Goal: Task Accomplishment & Management: Use online tool/utility

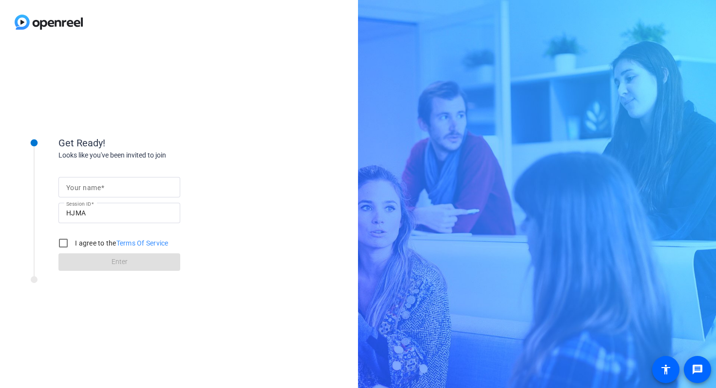
click at [134, 187] on input "Your name" at bounding box center [119, 188] width 106 height 12
type input "[PERSON_NAME]"
click at [61, 243] on input "I agree to the Terms Of Service" at bounding box center [63, 243] width 19 height 19
checkbox input "true"
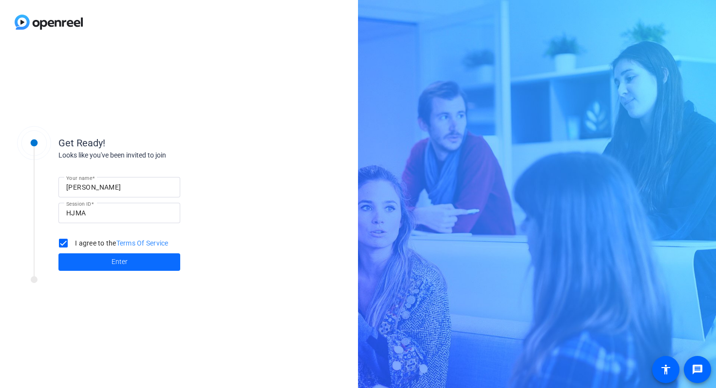
click at [131, 259] on span at bounding box center [119, 262] width 122 height 23
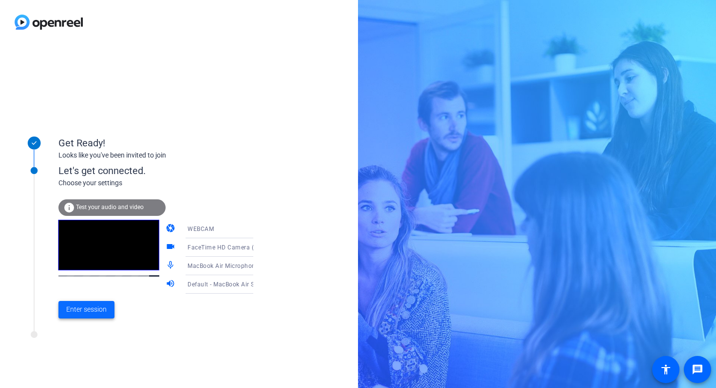
click at [79, 308] on span "Enter session" at bounding box center [86, 310] width 40 height 10
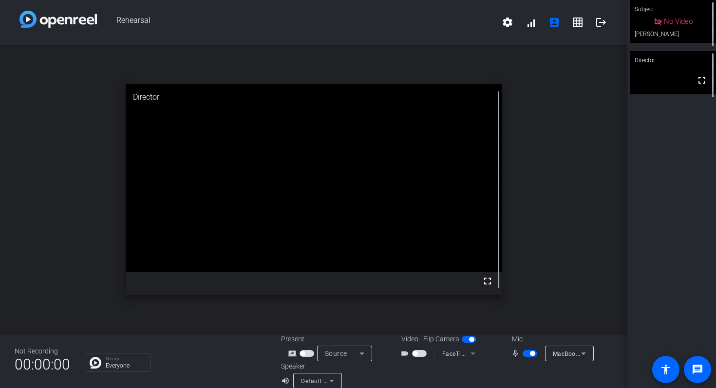
scroll to position [11, 0]
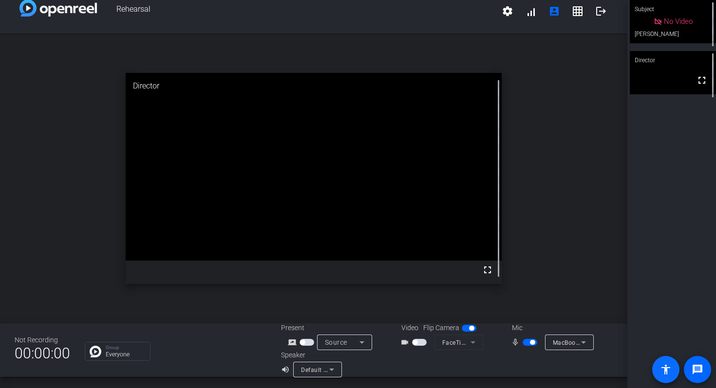
click at [669, 367] on mat-icon "accessibility" at bounding box center [666, 370] width 12 height 12
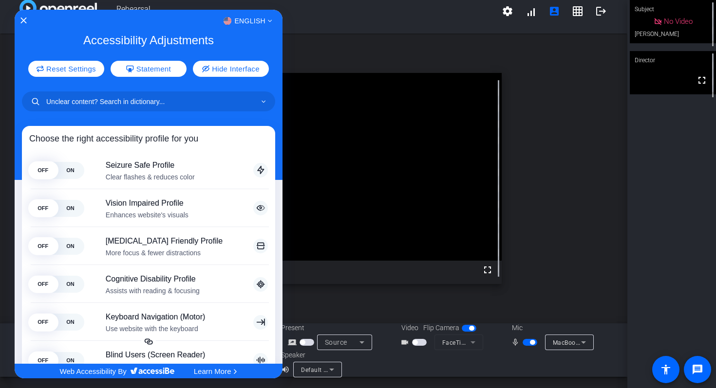
click at [534, 170] on div at bounding box center [358, 194] width 716 height 388
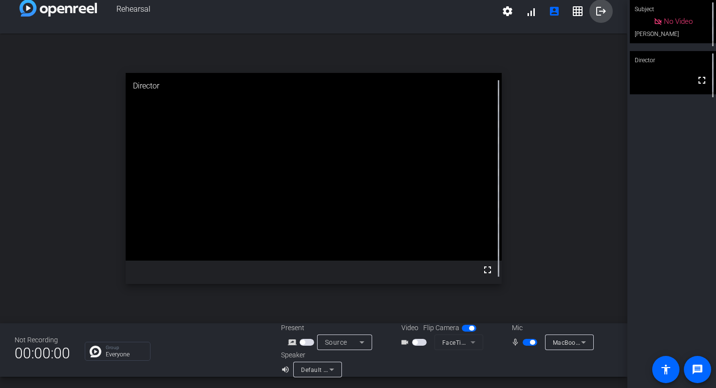
click at [597, 16] on mat-icon "logout" at bounding box center [601, 11] width 12 height 12
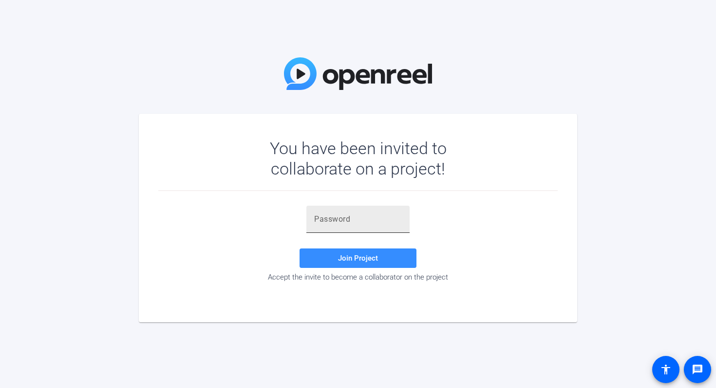
click at [366, 223] on input "text" at bounding box center [358, 220] width 88 height 12
paste input "hwm}-9"
type input "hwm}-9"
click at [368, 241] on div at bounding box center [357, 238] width 103 height 11
click at [361, 253] on span at bounding box center [357, 258] width 117 height 23
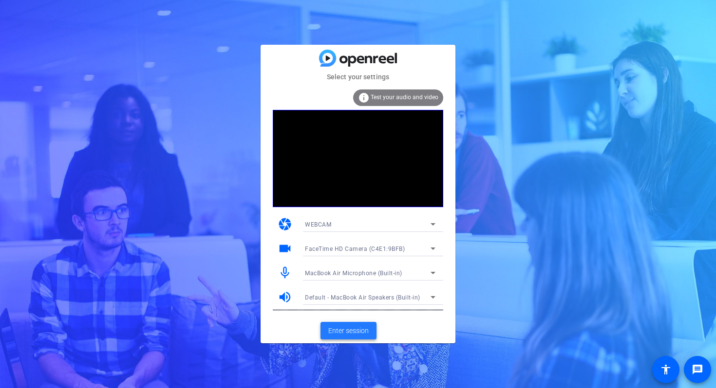
click at [338, 328] on span "Enter session" at bounding box center [348, 331] width 40 height 10
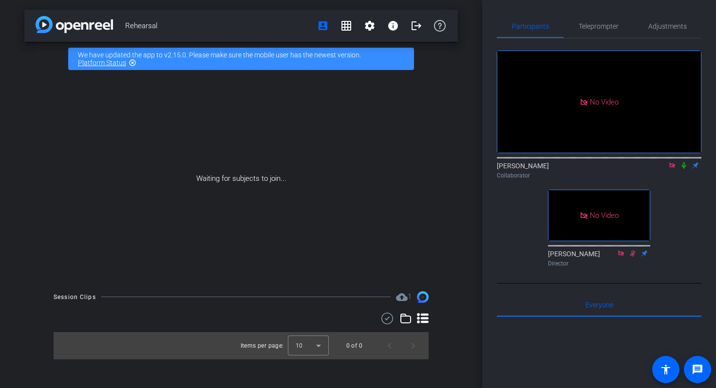
click at [684, 169] on icon at bounding box center [683, 166] width 4 height 6
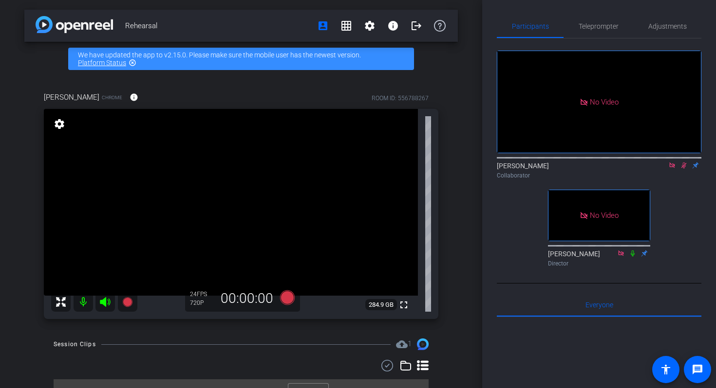
click at [684, 169] on icon at bounding box center [683, 166] width 5 height 6
click at [681, 169] on icon at bounding box center [683, 165] width 8 height 7
click at [666, 170] on mat-icon at bounding box center [672, 165] width 12 height 9
click at [674, 169] on icon at bounding box center [672, 165] width 8 height 7
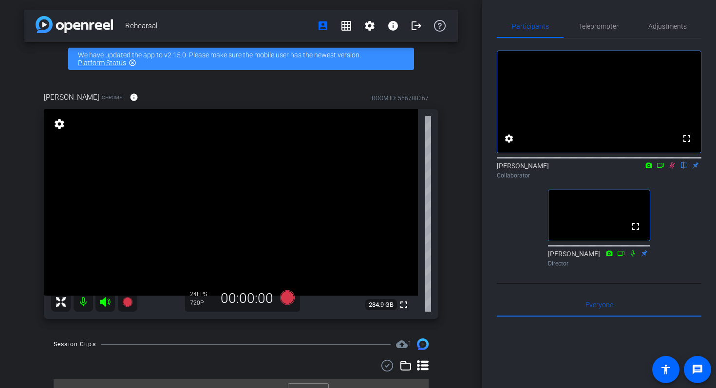
click at [673, 169] on icon at bounding box center [672, 165] width 8 height 7
click at [660, 169] on icon at bounding box center [660, 165] width 8 height 7
click at [670, 169] on icon at bounding box center [672, 165] width 8 height 7
click at [658, 169] on icon at bounding box center [660, 165] width 8 height 7
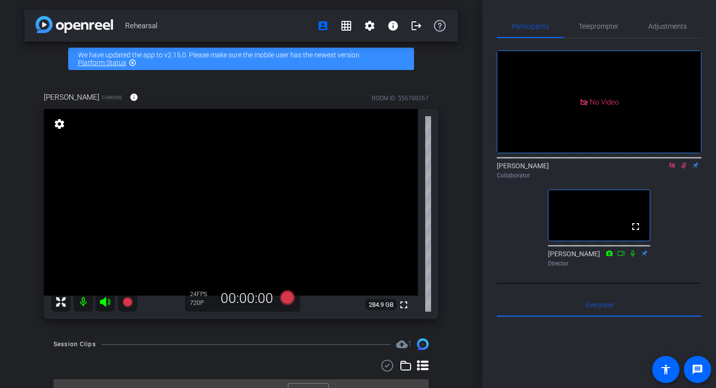
click at [671, 169] on icon at bounding box center [672, 165] width 8 height 7
click at [660, 169] on icon at bounding box center [660, 165] width 8 height 7
click at [686, 169] on icon at bounding box center [683, 165] width 8 height 7
click at [683, 169] on icon at bounding box center [683, 165] width 8 height 7
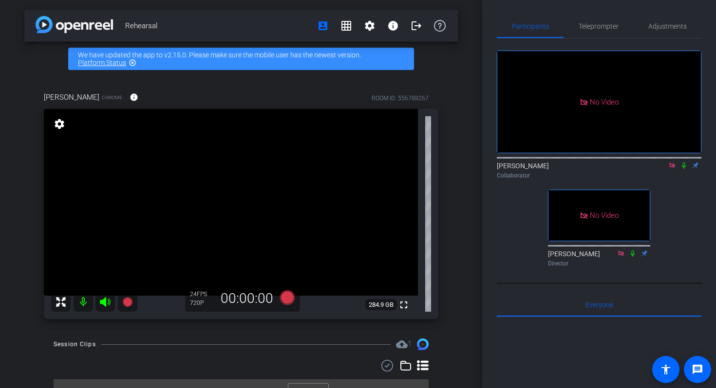
click at [683, 169] on icon at bounding box center [683, 165] width 8 height 7
click at [681, 170] on mat-icon at bounding box center [684, 165] width 12 height 9
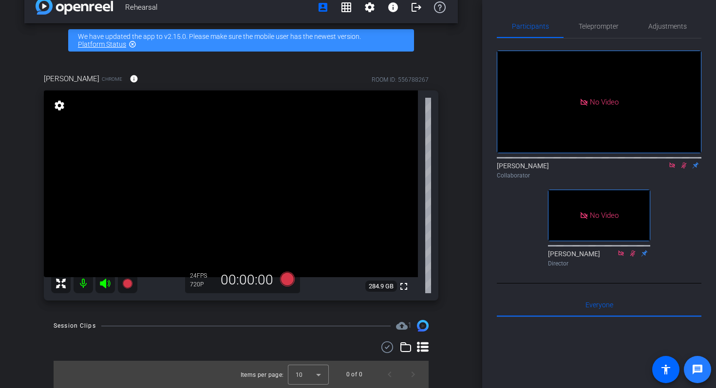
click at [688, 369] on span at bounding box center [696, 369] width 23 height 23
click at [683, 169] on icon at bounding box center [683, 165] width 8 height 7
click at [682, 169] on icon at bounding box center [683, 166] width 4 height 6
